Goal: Transaction & Acquisition: Book appointment/travel/reservation

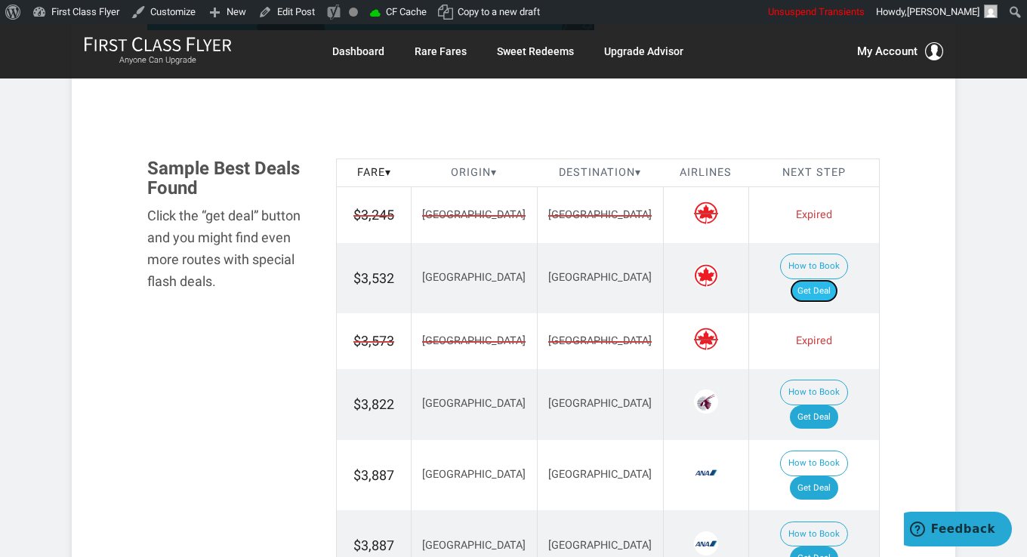
click at [827, 279] on link "Get Deal" at bounding box center [814, 291] width 48 height 24
click at [826, 405] on link "Get Deal" at bounding box center [814, 417] width 48 height 24
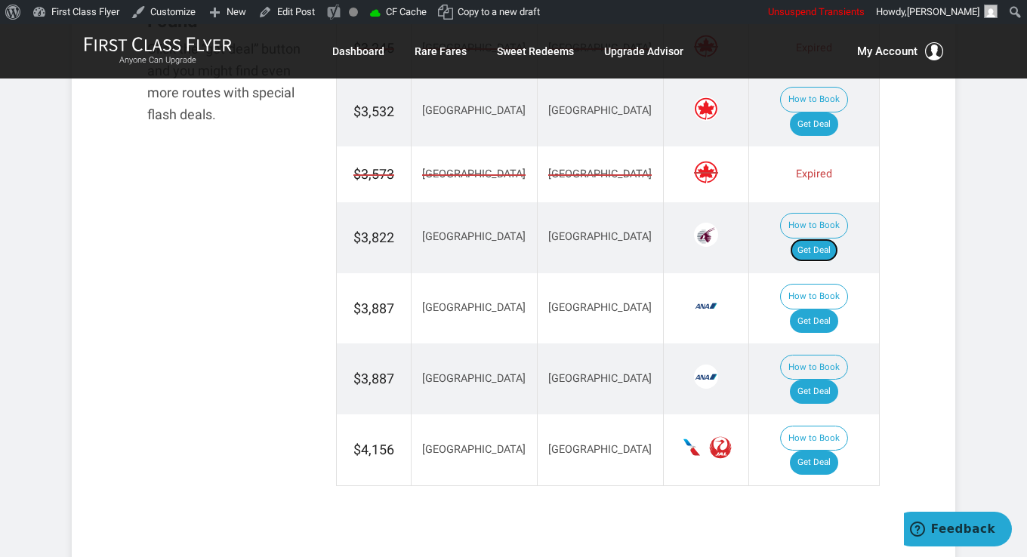
scroll to position [1057, 0]
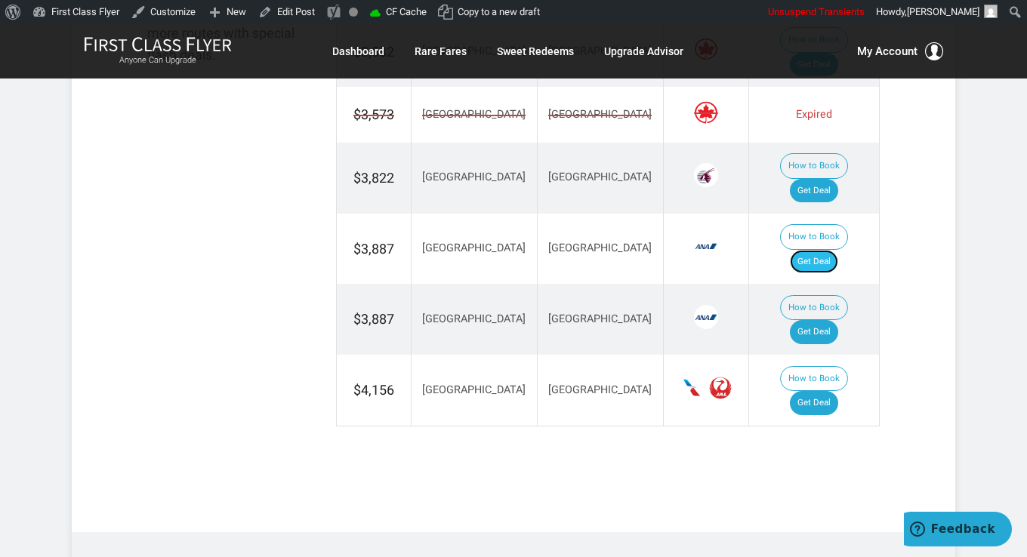
click at [817, 250] on link "Get Deal" at bounding box center [814, 262] width 48 height 24
click at [816, 320] on link "Get Deal" at bounding box center [814, 332] width 48 height 24
click at [823, 391] on link "Get Deal" at bounding box center [814, 403] width 48 height 24
click at [297, 6] on link "Edit Post" at bounding box center [286, 12] width 69 height 24
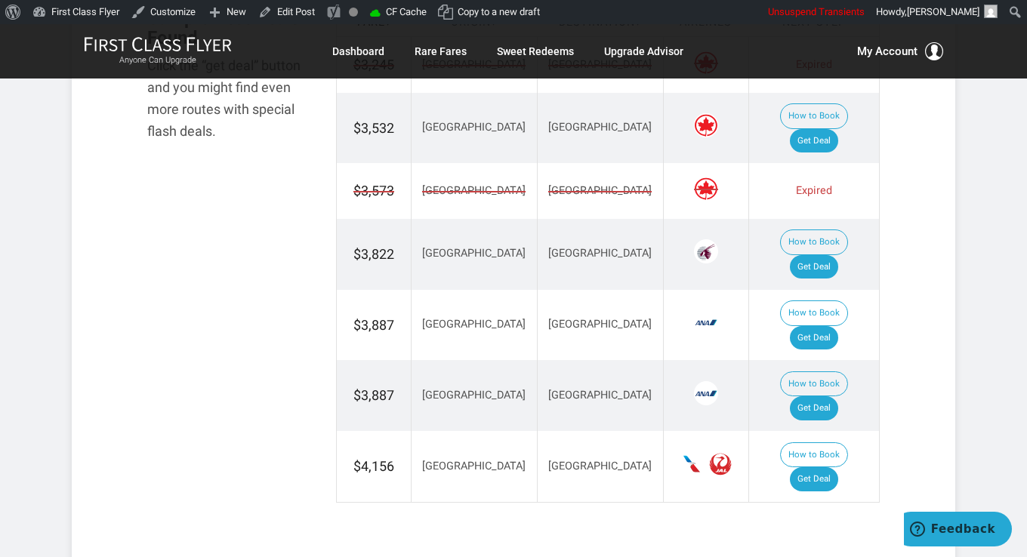
scroll to position [981, 0]
click at [815, 396] on link "Get Deal" at bounding box center [814, 408] width 48 height 24
click at [821, 325] on link "Get Deal" at bounding box center [814, 337] width 48 height 24
click at [821, 254] on link "Get Deal" at bounding box center [814, 266] width 48 height 24
click at [830, 467] on link "Get Deal" at bounding box center [814, 479] width 48 height 24
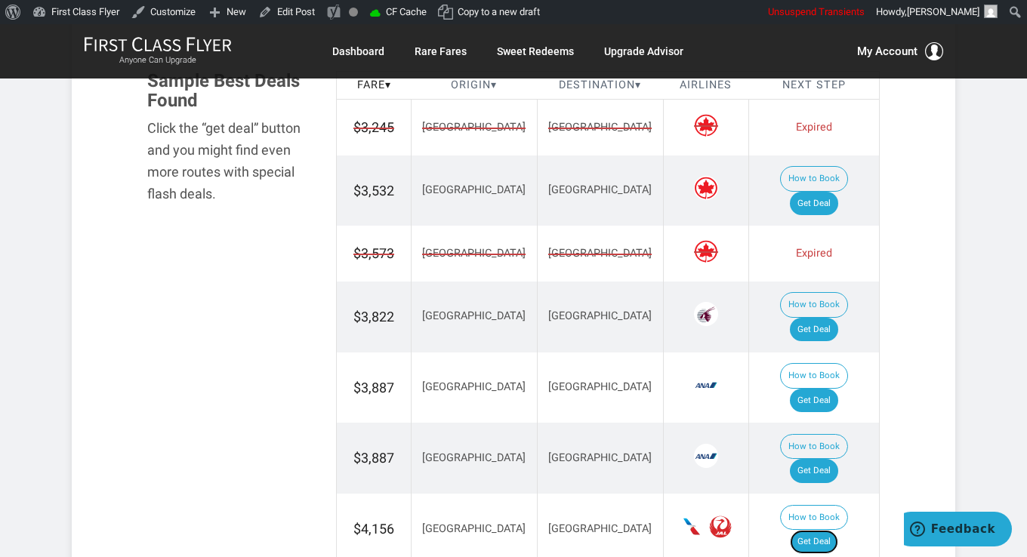
scroll to position [906, 0]
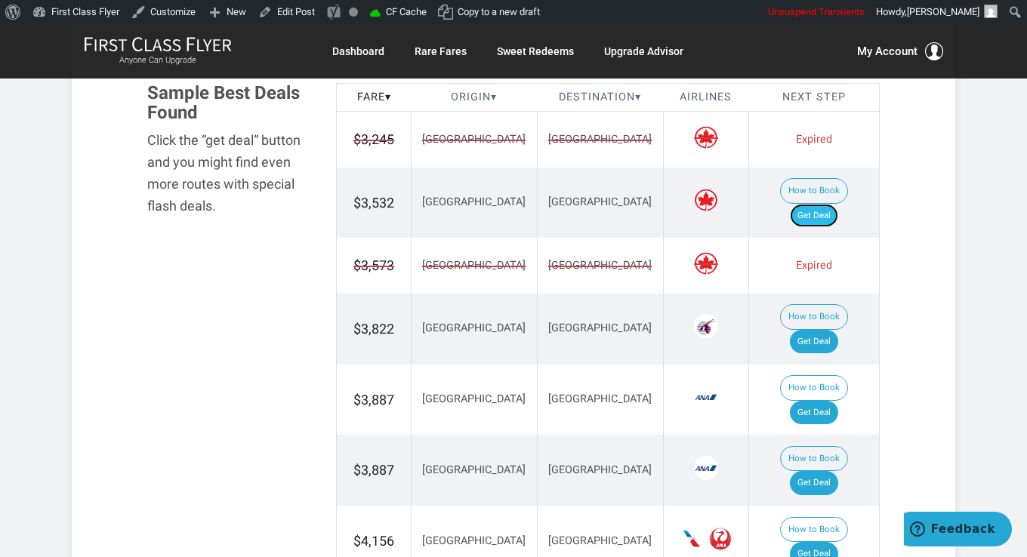
click at [819, 204] on link "Get Deal" at bounding box center [814, 216] width 48 height 24
click at [836, 204] on link "Get Deal" at bounding box center [814, 216] width 48 height 24
click at [833, 330] on link "Get Deal" at bounding box center [814, 342] width 48 height 24
click at [827, 401] on link "Get Deal" at bounding box center [814, 413] width 48 height 24
click at [817, 471] on link "Get Deal" at bounding box center [814, 483] width 48 height 24
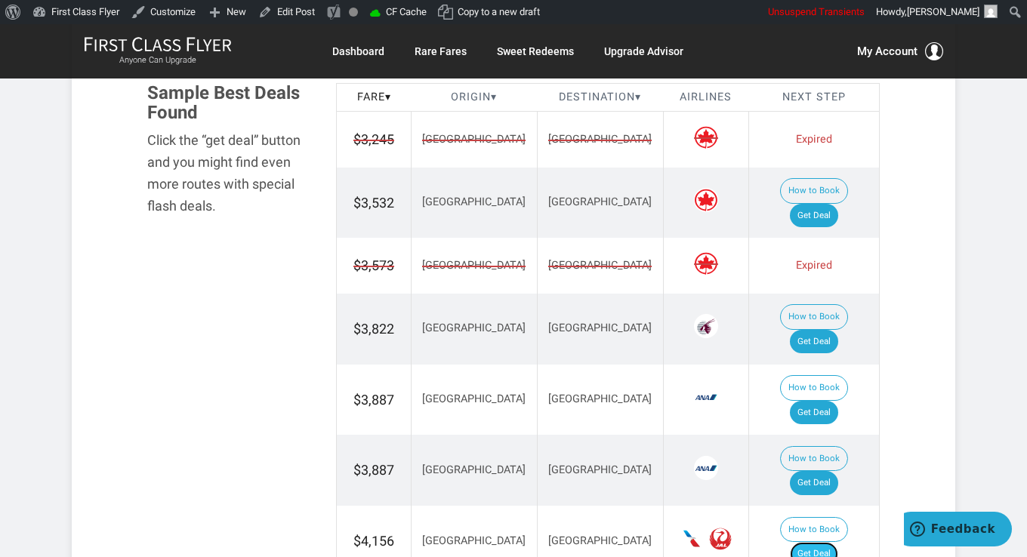
click at [833, 542] on link "Get Deal" at bounding box center [814, 554] width 48 height 24
